Goal: Transaction & Acquisition: Purchase product/service

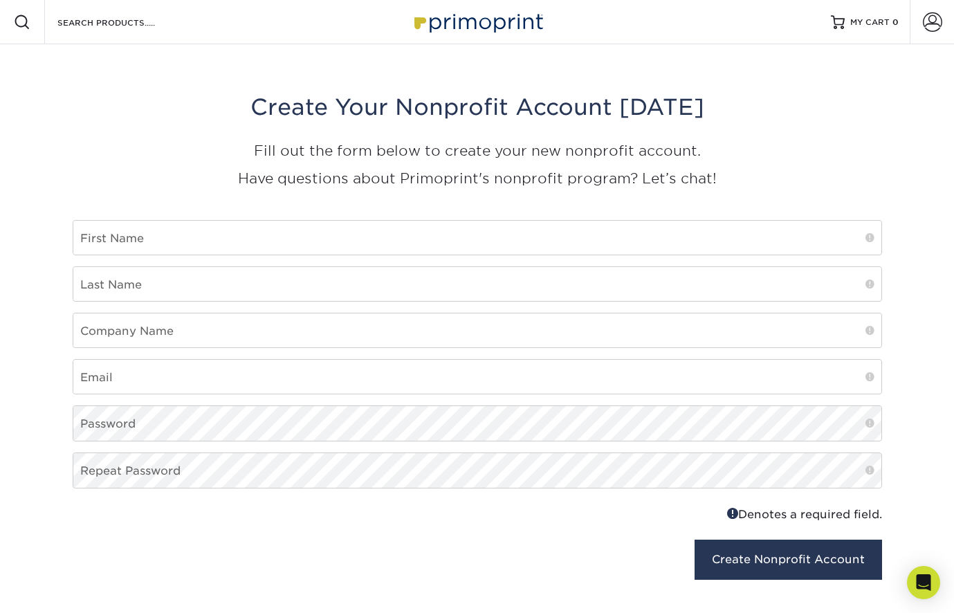
click at [481, 19] on img at bounding box center [477, 22] width 138 height 30
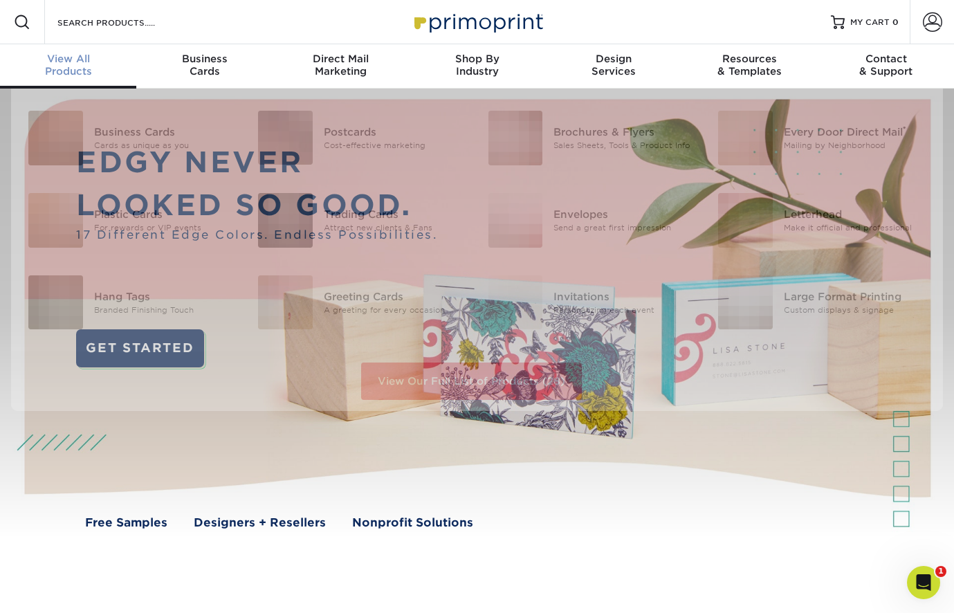
click at [70, 66] on div "View All Products" at bounding box center [68, 65] width 136 height 25
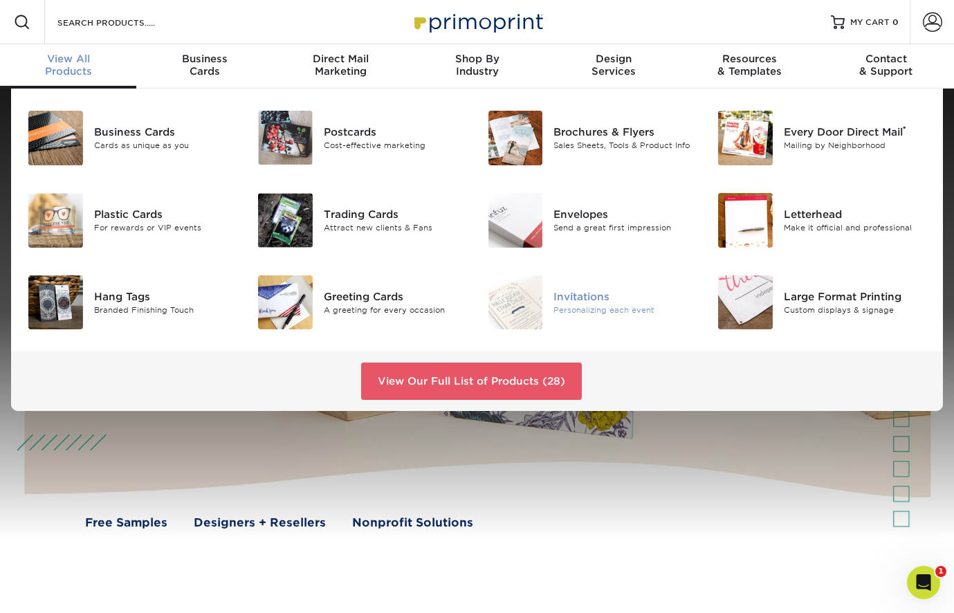
click at [597, 301] on div "Invitations" at bounding box center [624, 296] width 143 height 15
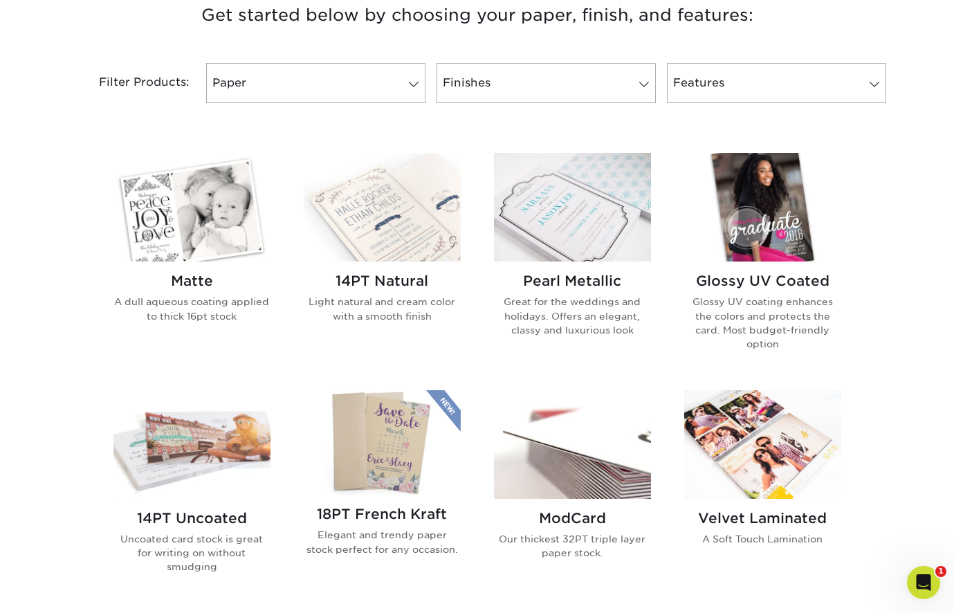
scroll to position [550, 0]
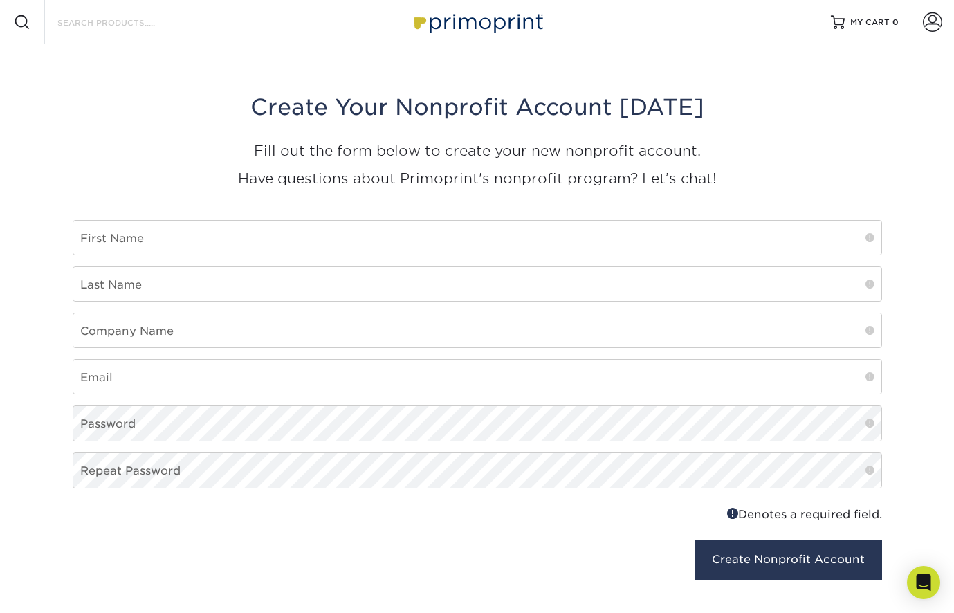
click at [111, 21] on input "Search Products" at bounding box center [123, 22] width 135 height 17
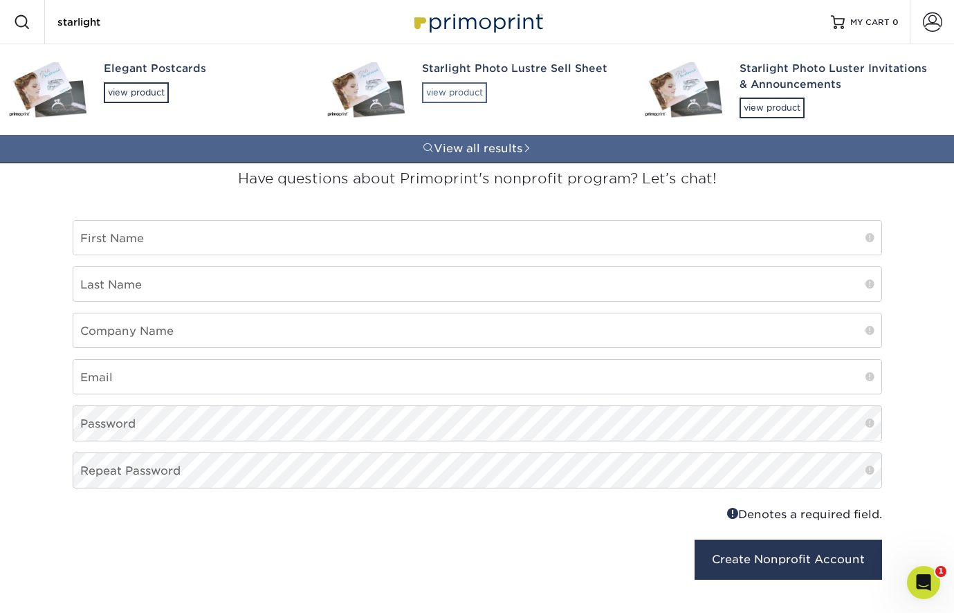
type input "starlight"
click at [449, 91] on div "view product" at bounding box center [454, 92] width 65 height 21
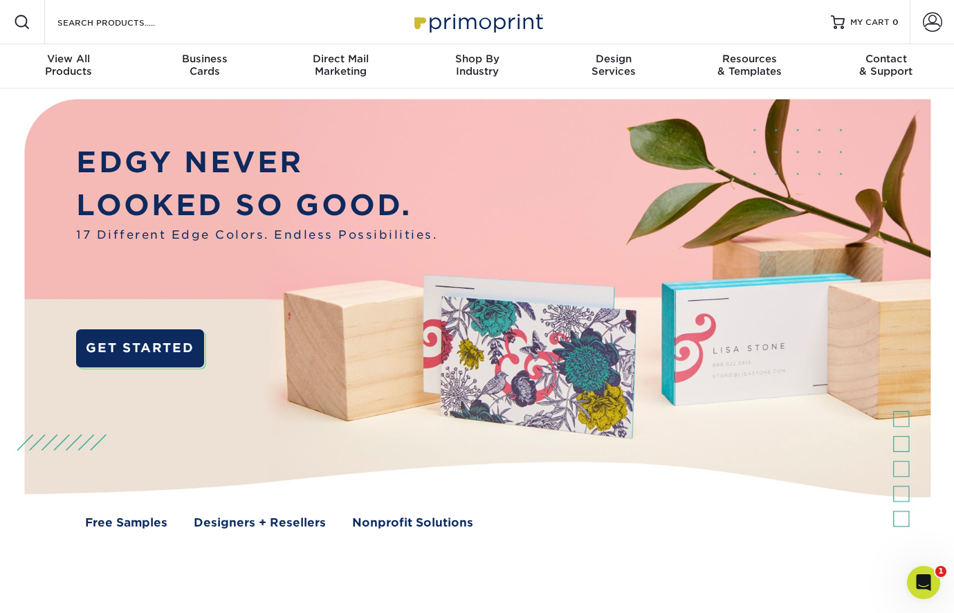
click at [136, 31] on div "Search Products" at bounding box center [118, 22] width 146 height 44
click at [125, 24] on input "Search Products" at bounding box center [123, 22] width 135 height 17
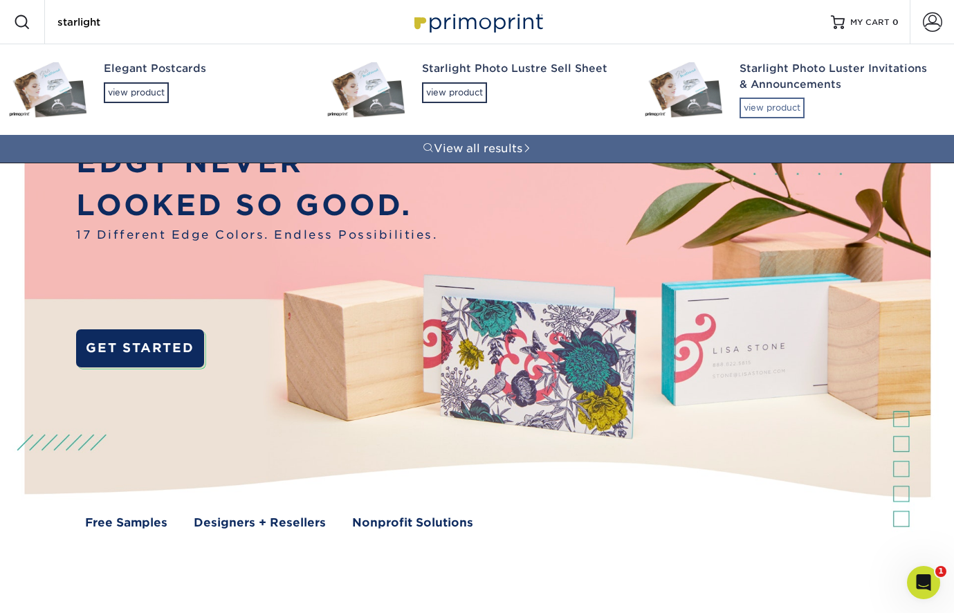
type input "starlight"
click at [768, 104] on div "view product" at bounding box center [771, 108] width 65 height 21
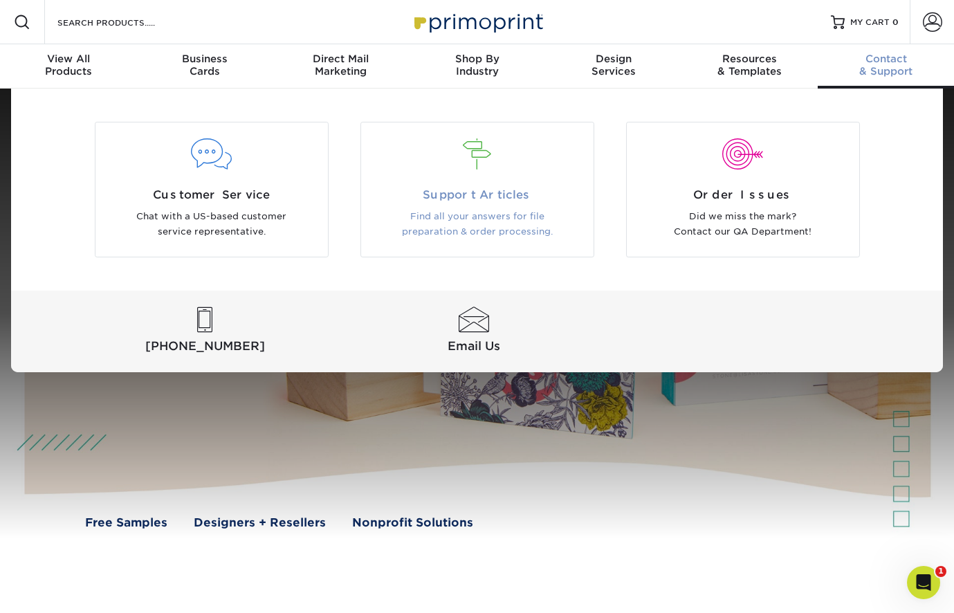
click at [469, 199] on span "Support Articles" at bounding box center [477, 195] width 212 height 17
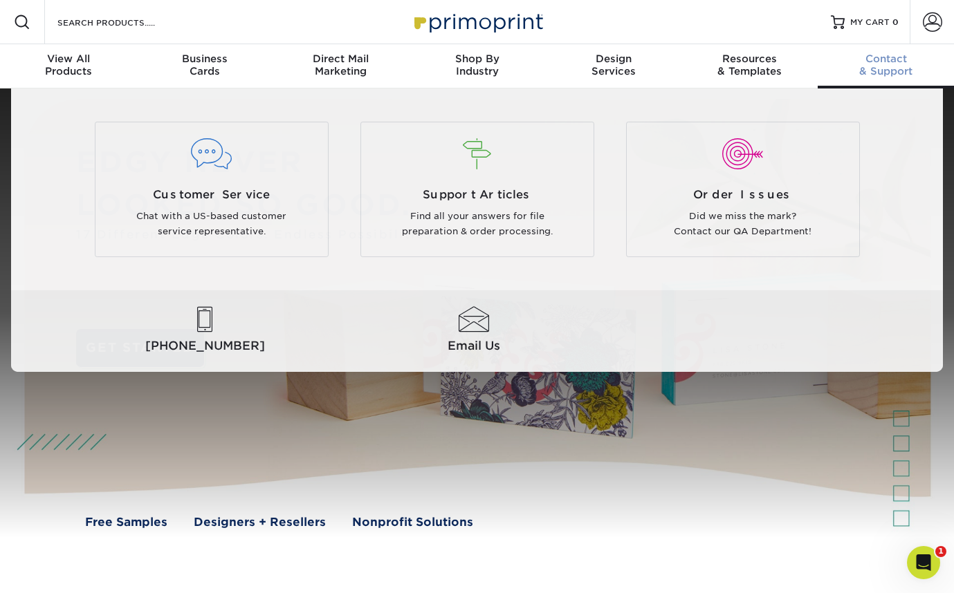
click at [897, 83] on link "Contact & Support" at bounding box center [885, 66] width 136 height 44
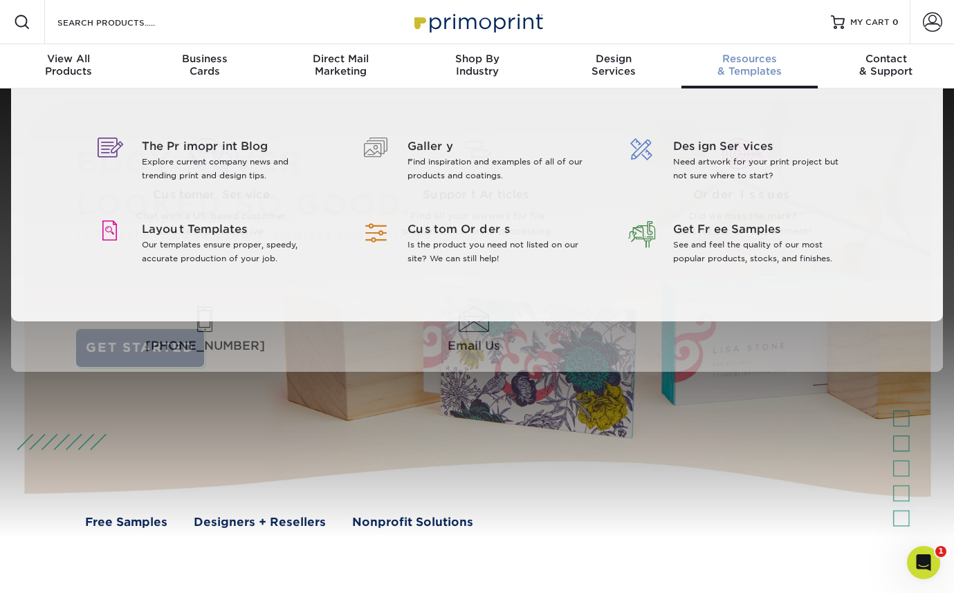
click at [752, 65] on div "Resources & Templates" at bounding box center [749, 65] width 136 height 25
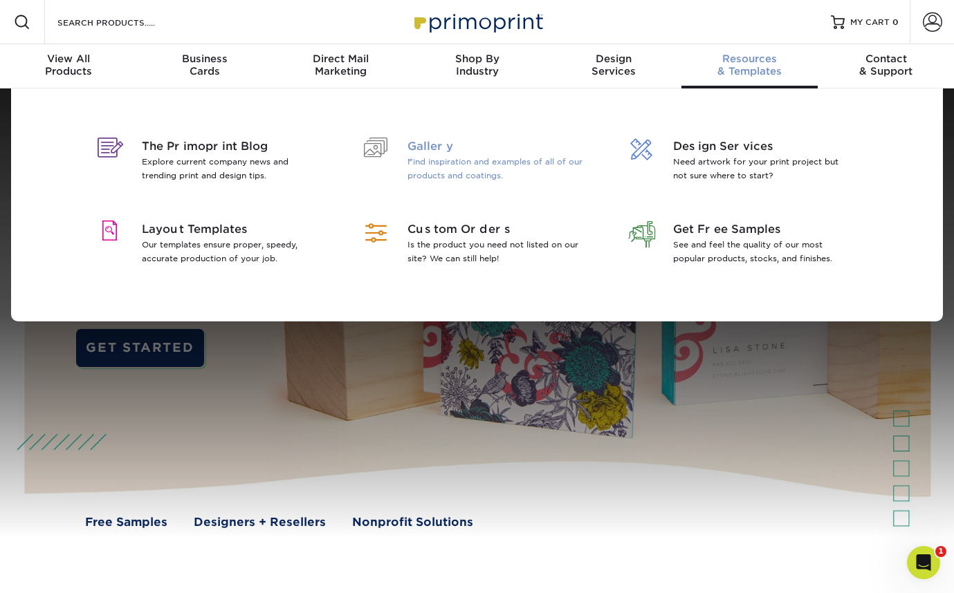
click at [407, 149] on span "Gallery" at bounding box center [496, 146] width 179 height 17
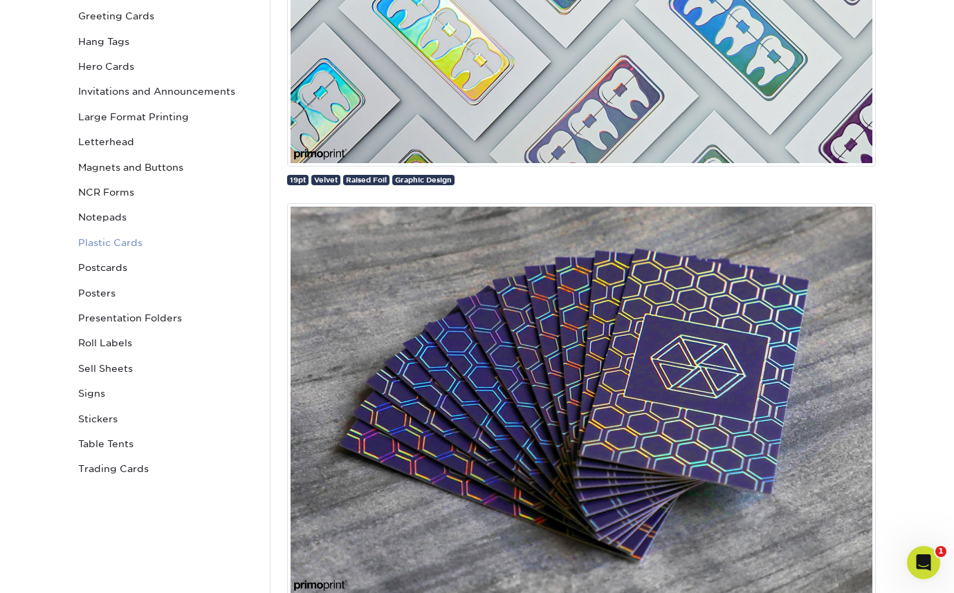
scroll to position [415, 0]
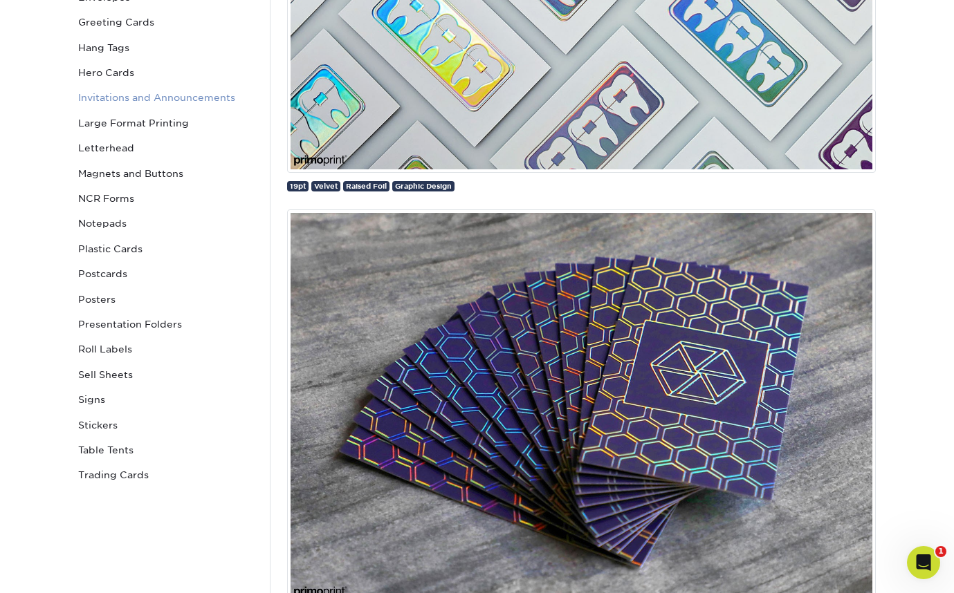
click at [116, 95] on link "Invitations and Announcements" at bounding box center [166, 97] width 187 height 25
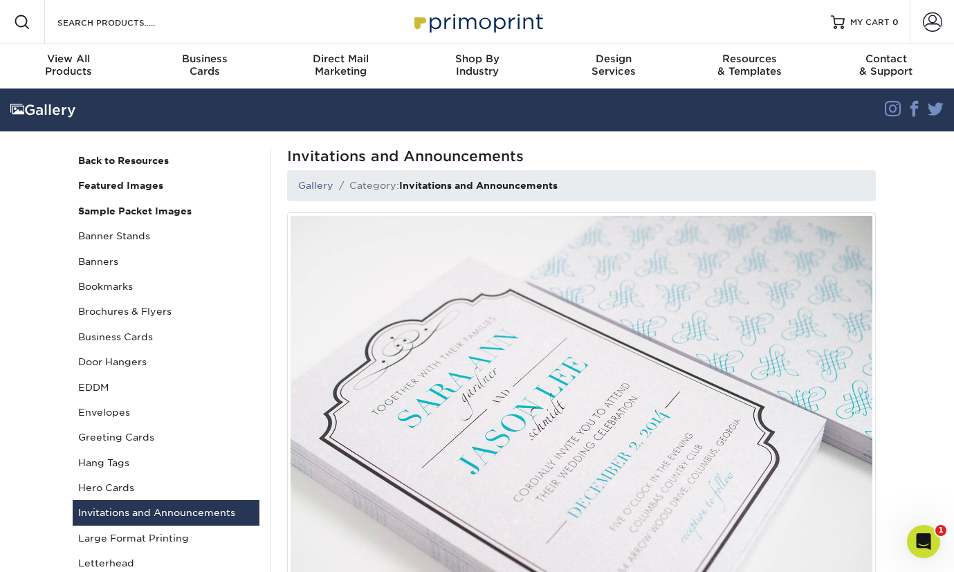
click at [464, 21] on img at bounding box center [477, 22] width 138 height 30
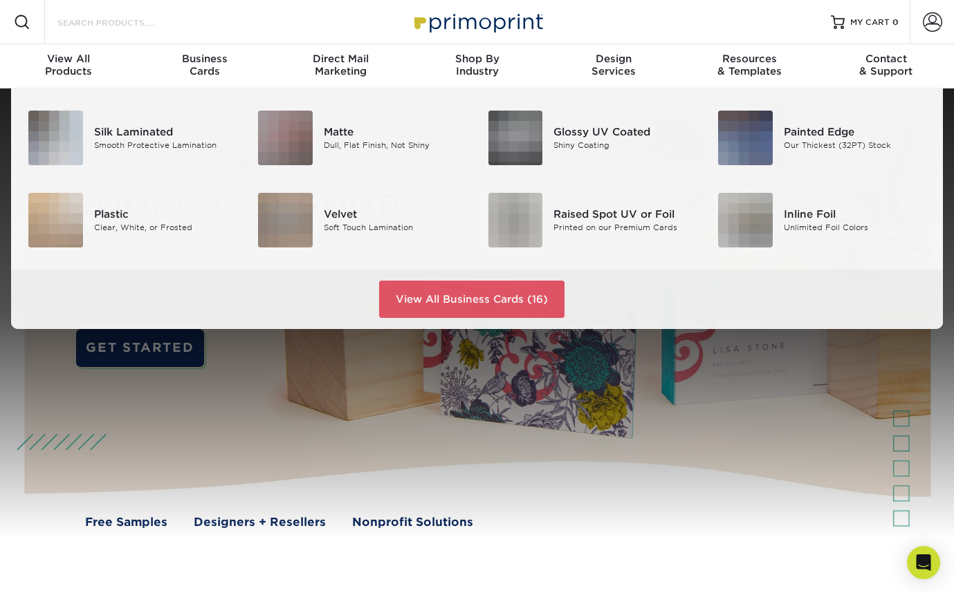
click at [113, 23] on input "Search Products" at bounding box center [123, 22] width 135 height 17
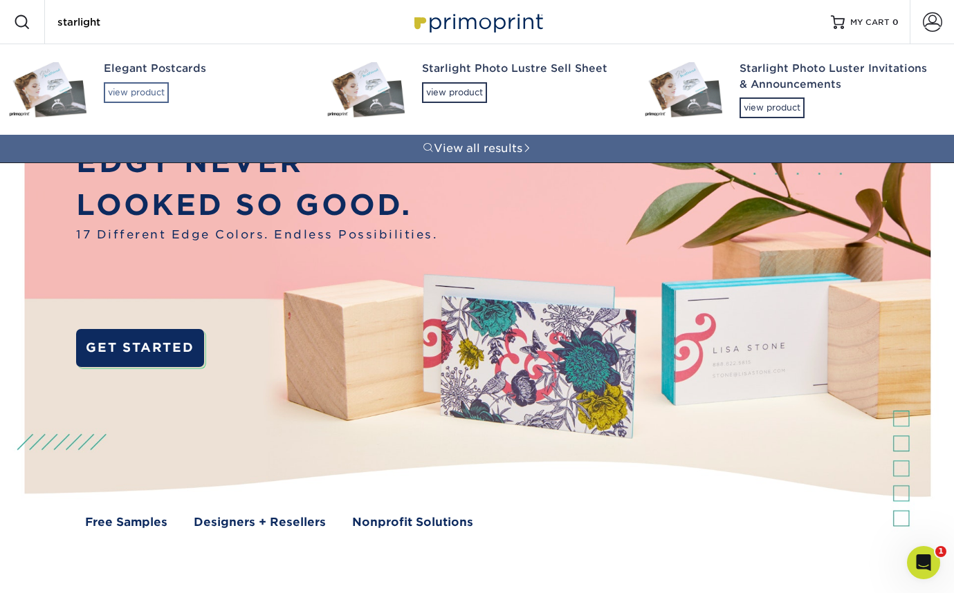
type input "starlight"
click at [149, 84] on div "view product" at bounding box center [136, 92] width 65 height 21
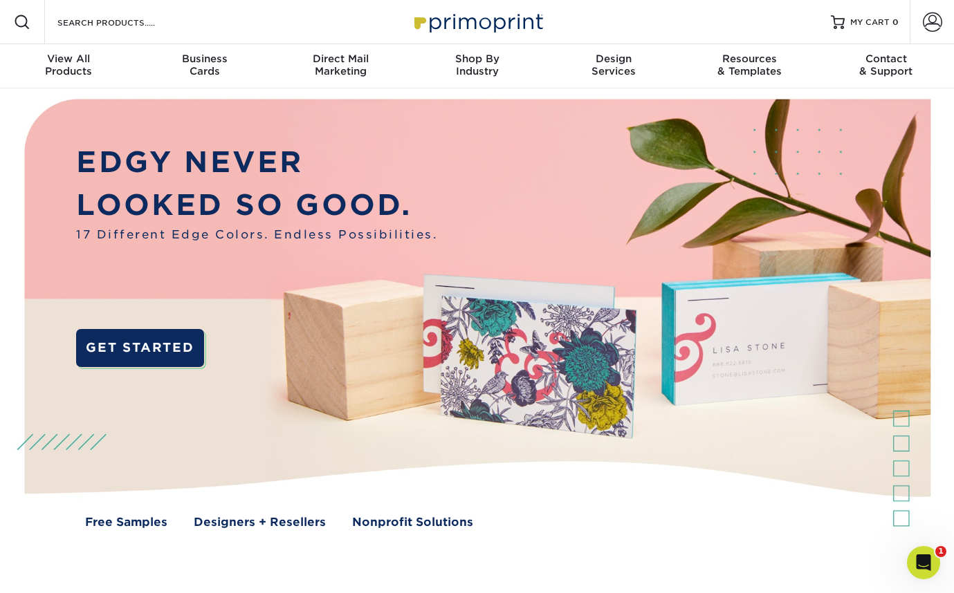
click at [223, 22] on div "Resources Menu Search Products Account SIGN IN CREATE AN ACCOUNT forgot passwor…" at bounding box center [477, 22] width 954 height 44
click at [471, 28] on img at bounding box center [477, 22] width 138 height 30
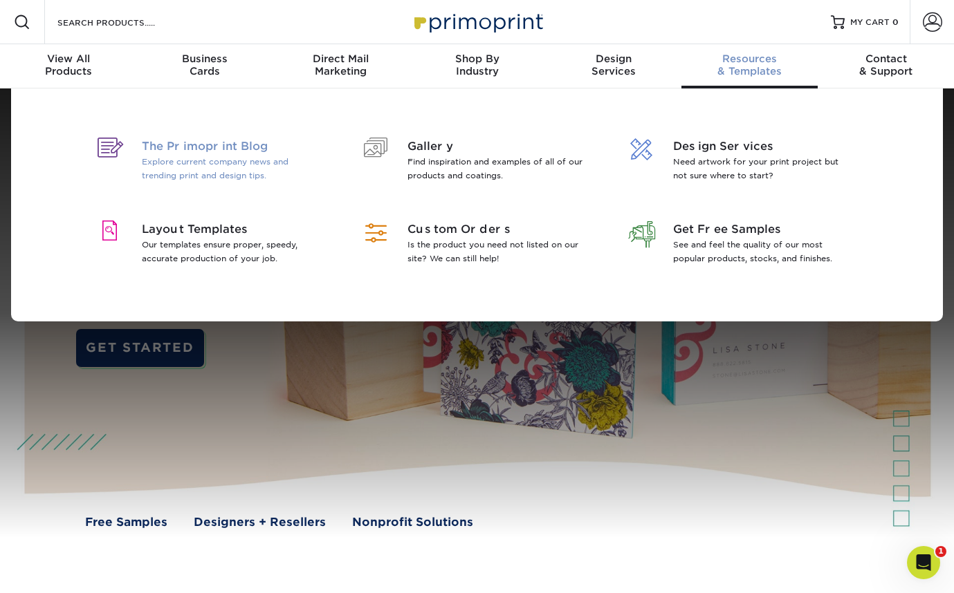
click at [160, 153] on span "The Primoprint Blog" at bounding box center [231, 146] width 179 height 17
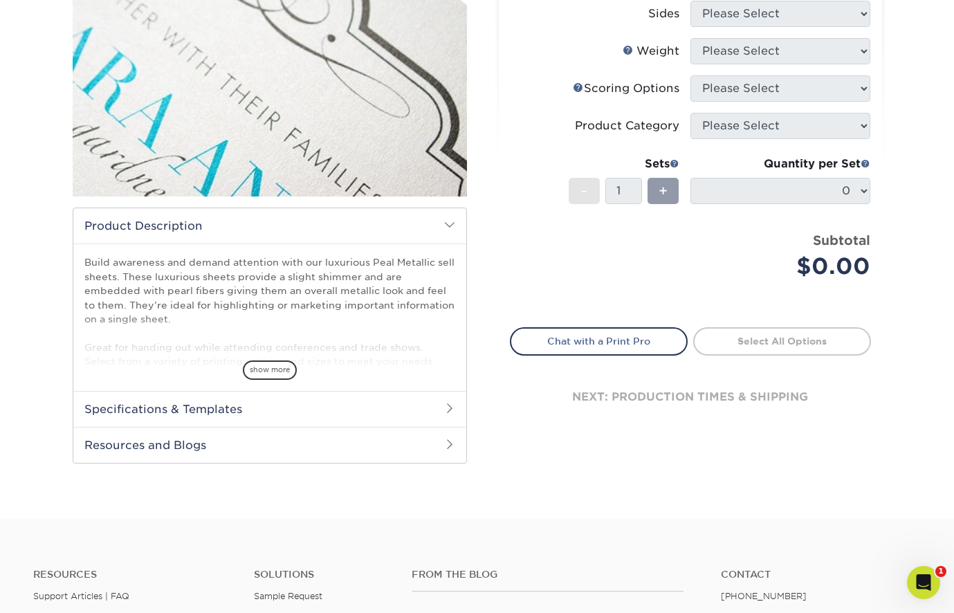
scroll to position [254, 0]
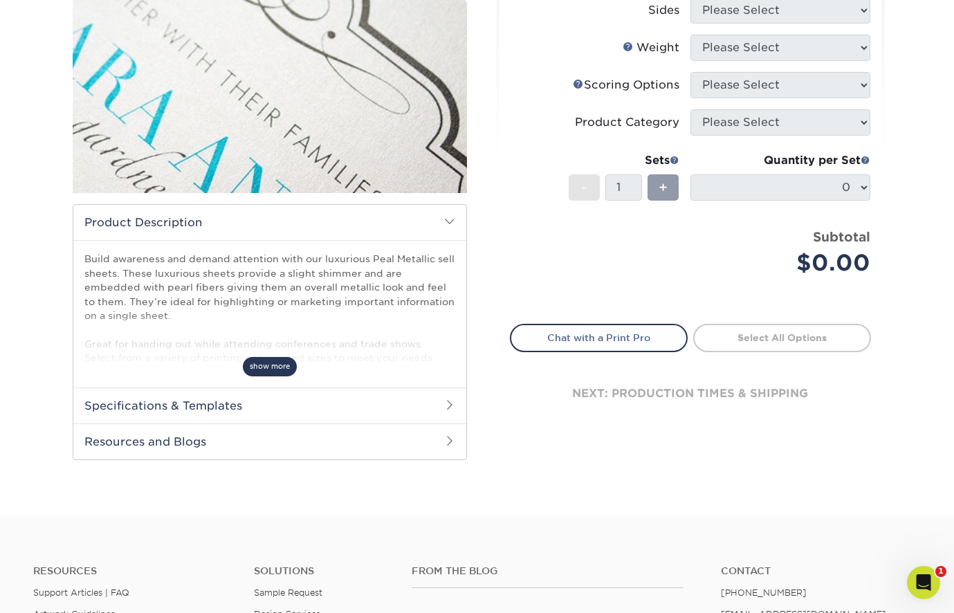
click at [259, 360] on span "show more" at bounding box center [270, 366] width 54 height 19
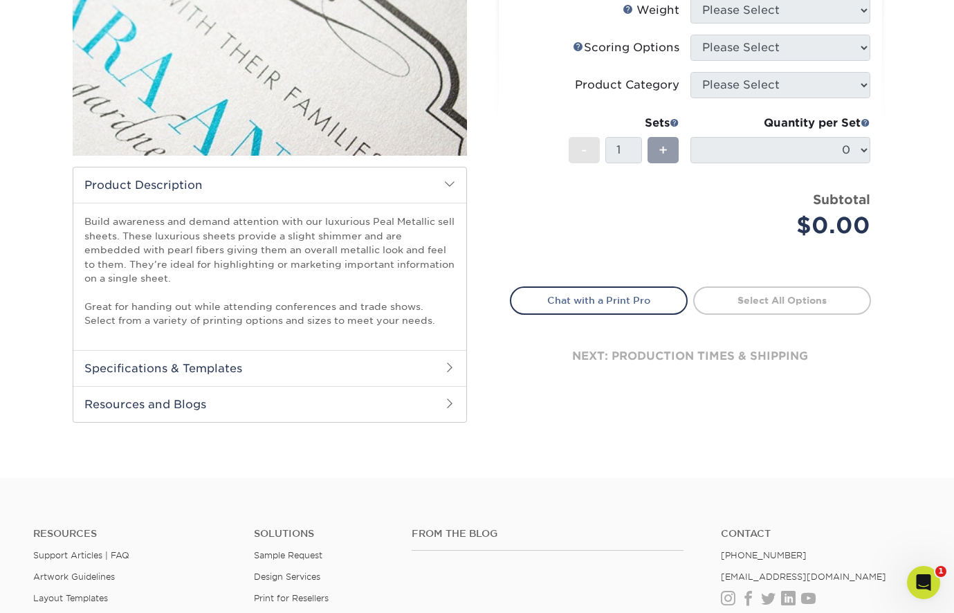
click at [178, 402] on h2 "Resources and Blogs" at bounding box center [269, 404] width 393 height 36
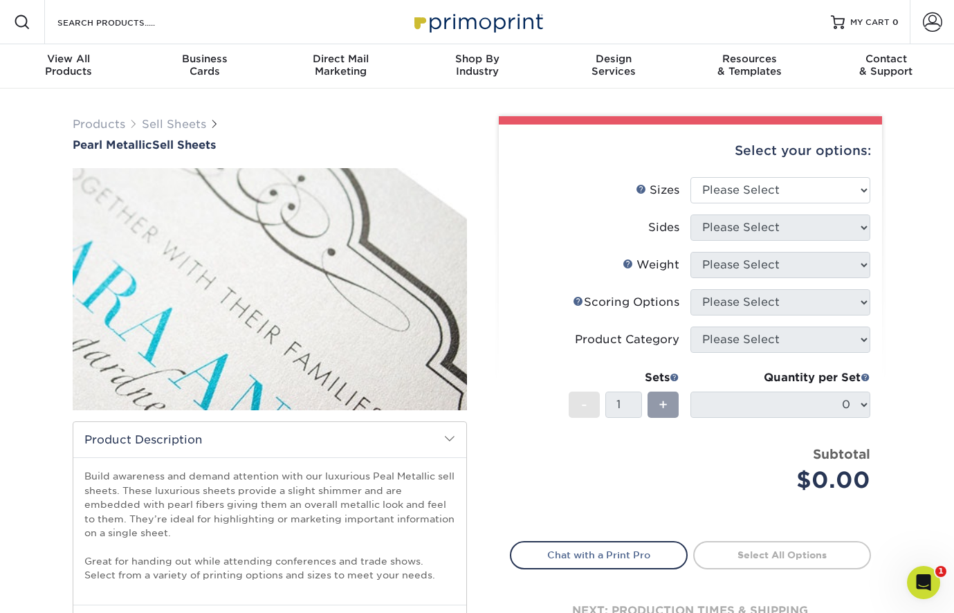
scroll to position [0, 0]
click at [92, 24] on input "Search Products" at bounding box center [123, 22] width 135 height 17
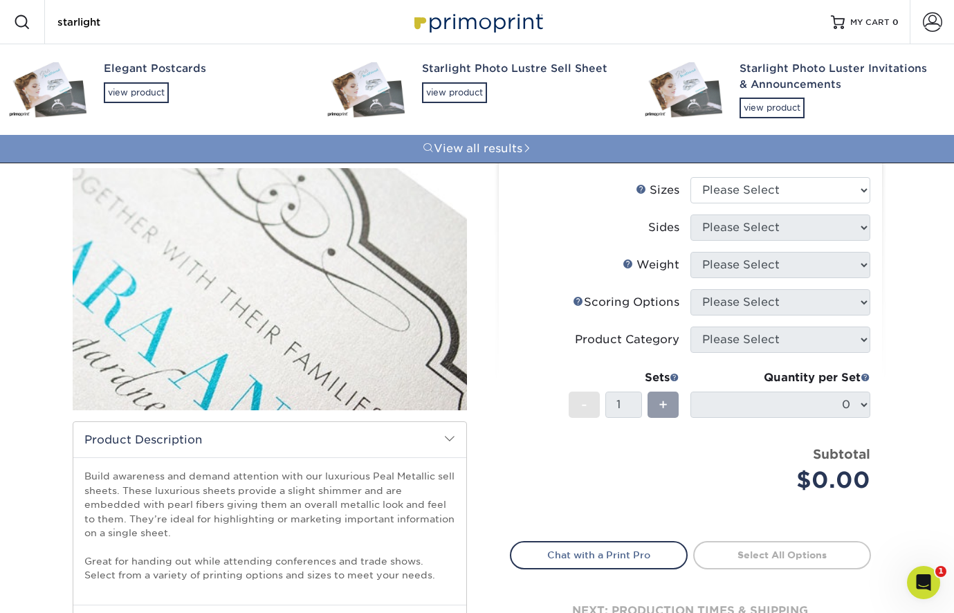
type input "starlight"
click at [462, 147] on link "View all results" at bounding box center [477, 149] width 954 height 28
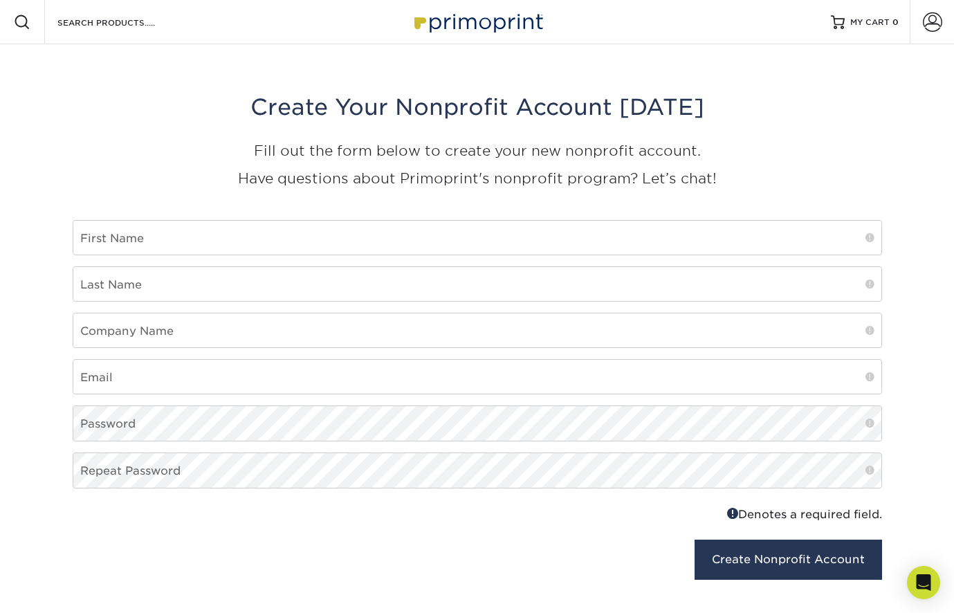
click at [450, 9] on img at bounding box center [477, 22] width 138 height 30
